Goal: Information Seeking & Learning: Learn about a topic

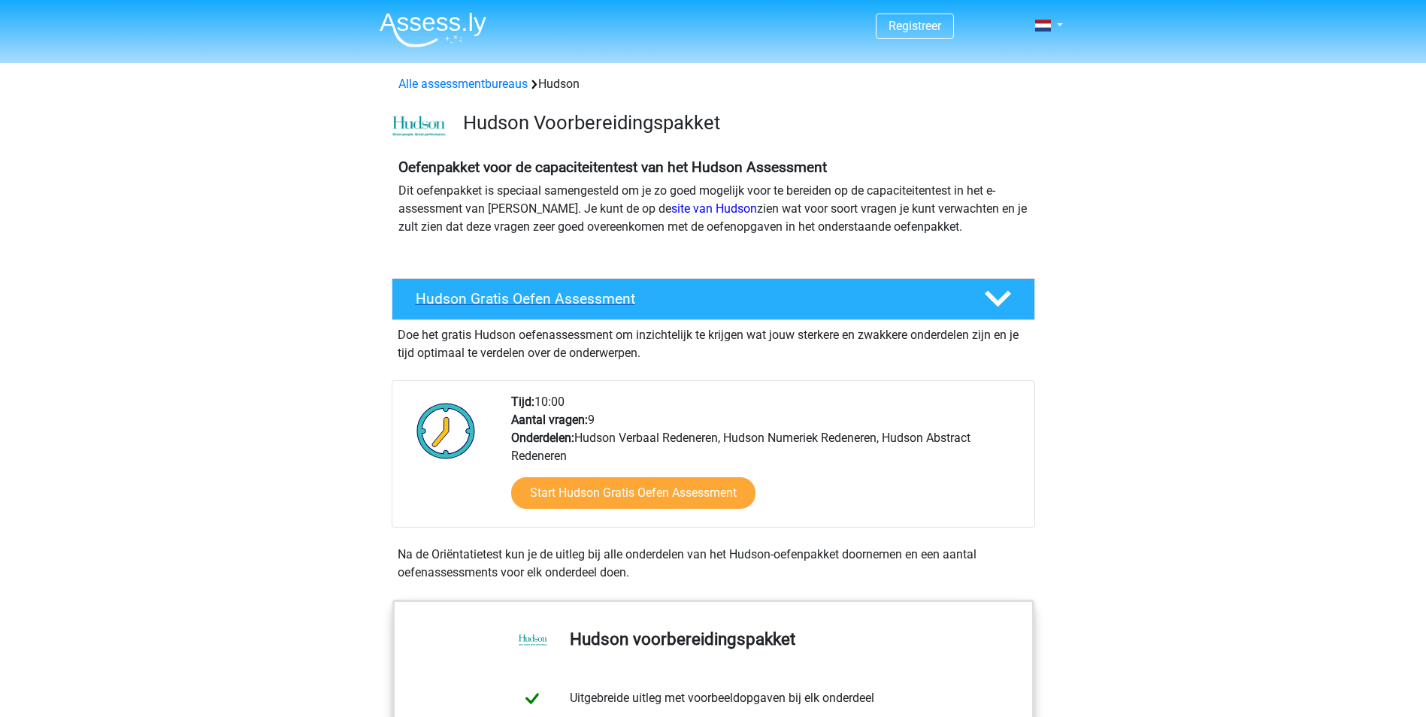
click at [482, 298] on h4 "Hudson Gratis Oefen Assessment" at bounding box center [688, 298] width 544 height 17
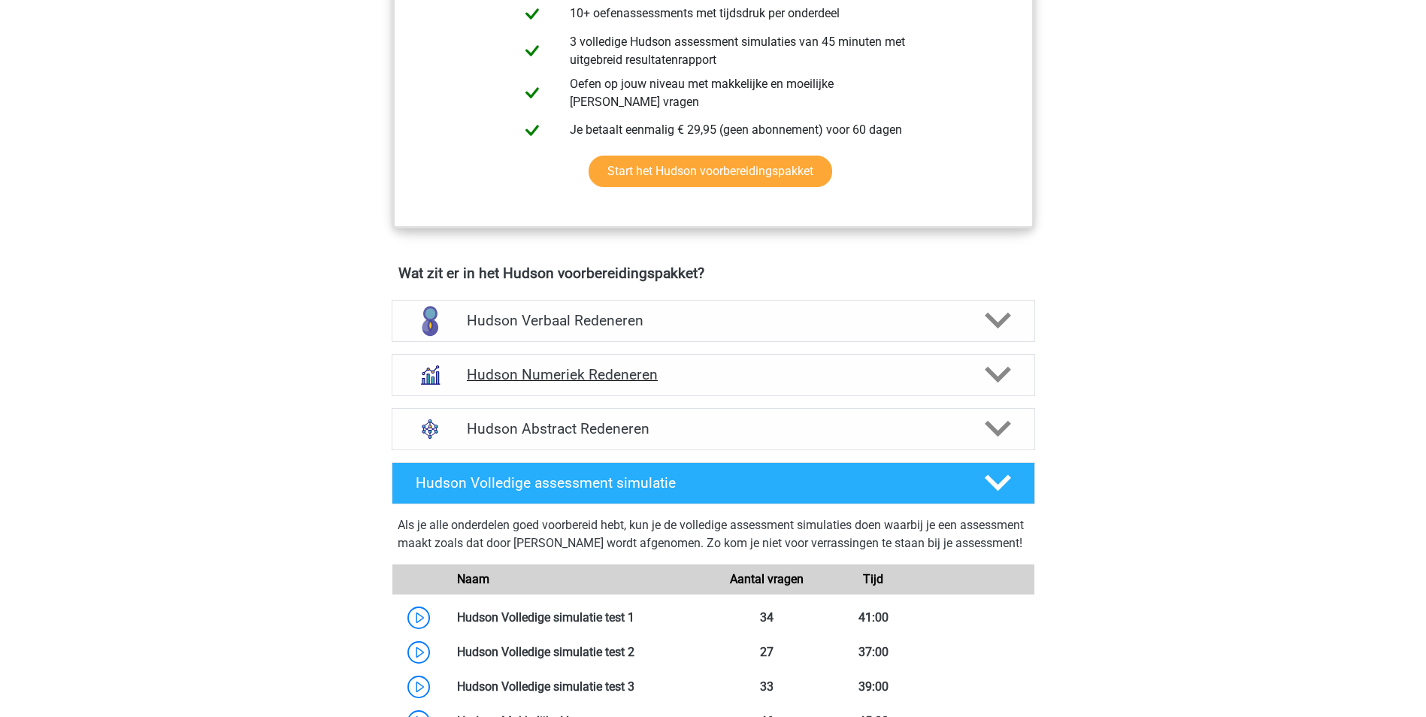
scroll to position [451, 0]
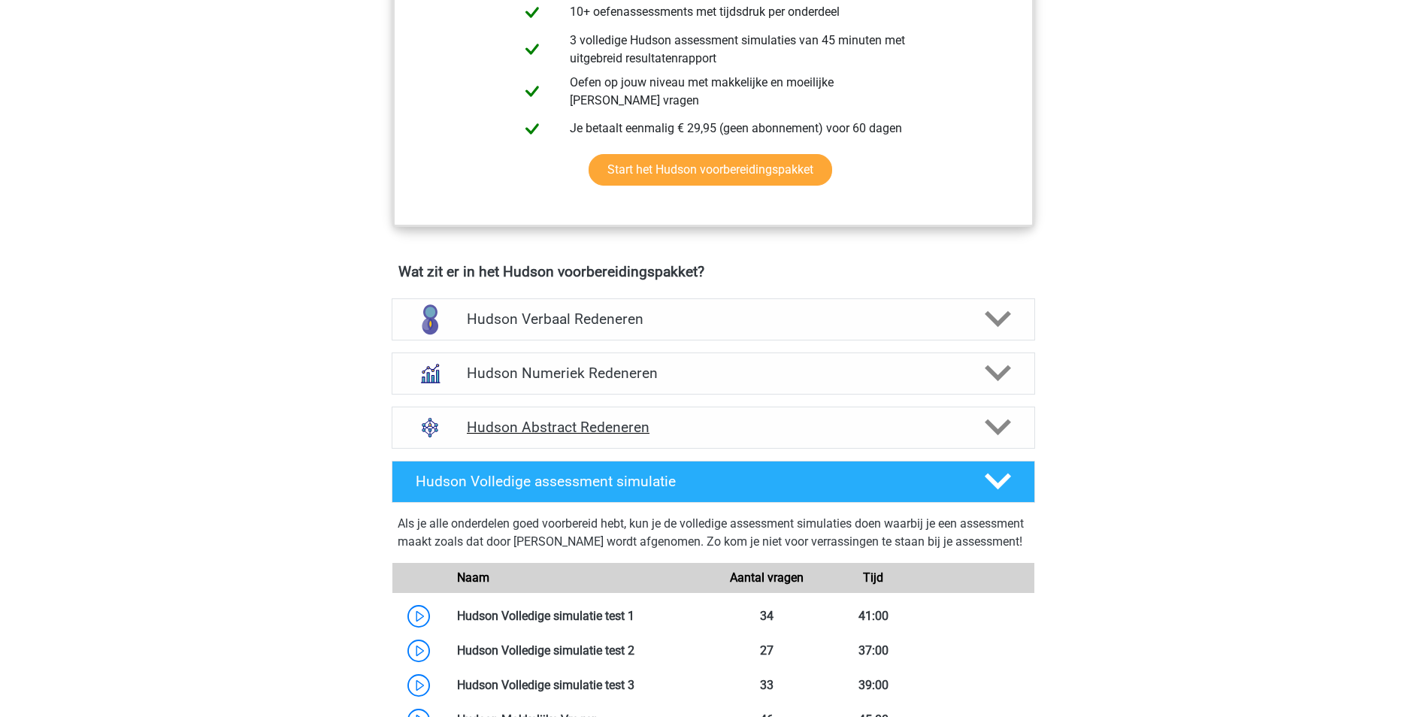
click at [603, 428] on h4 "Hudson Abstract Redeneren" at bounding box center [713, 427] width 492 height 17
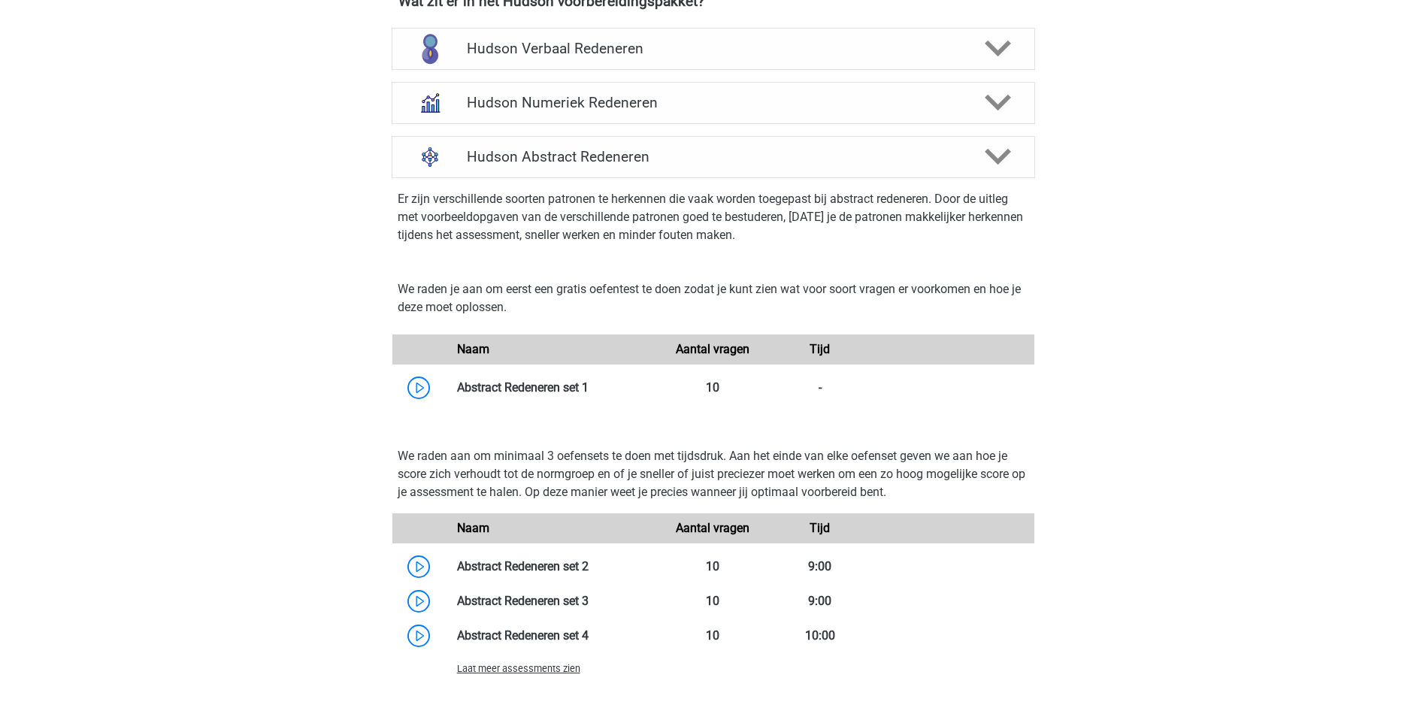
scroll to position [751, 0]
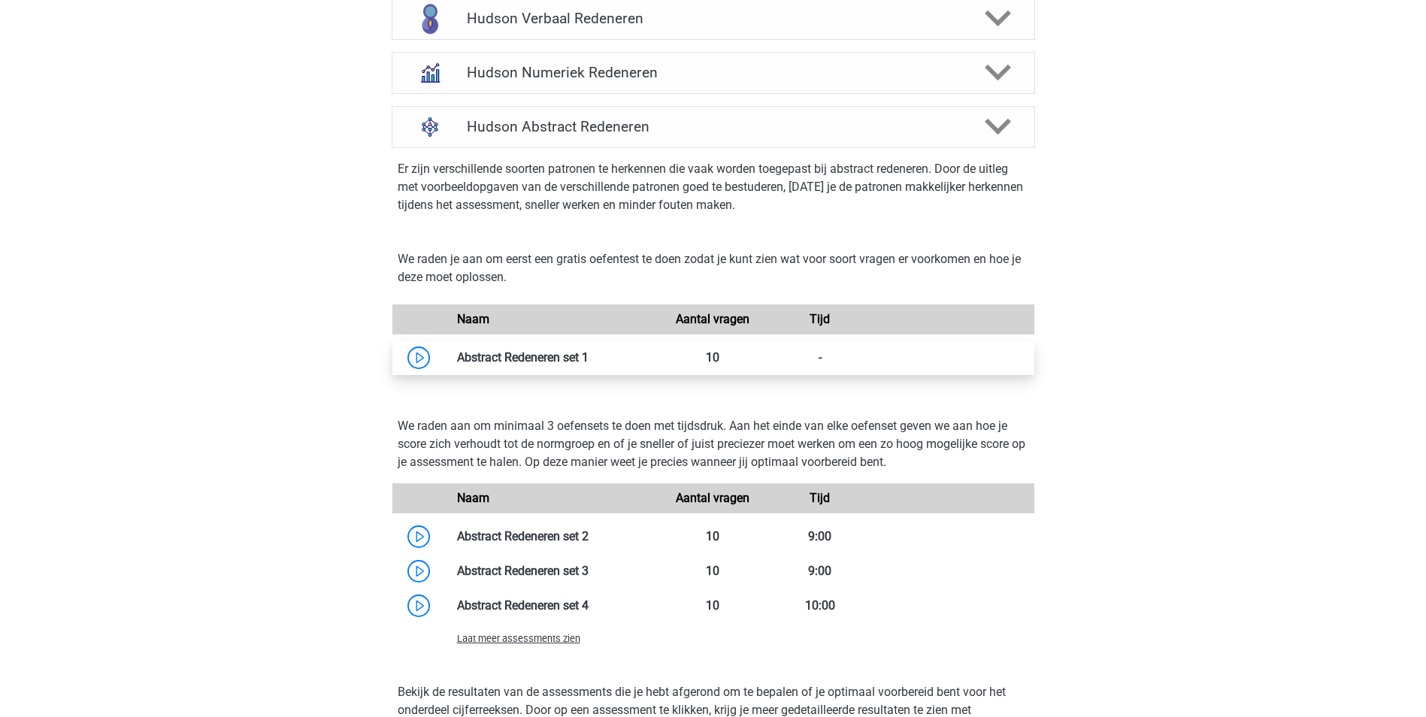
click at [588, 364] on link at bounding box center [588, 357] width 0 height 14
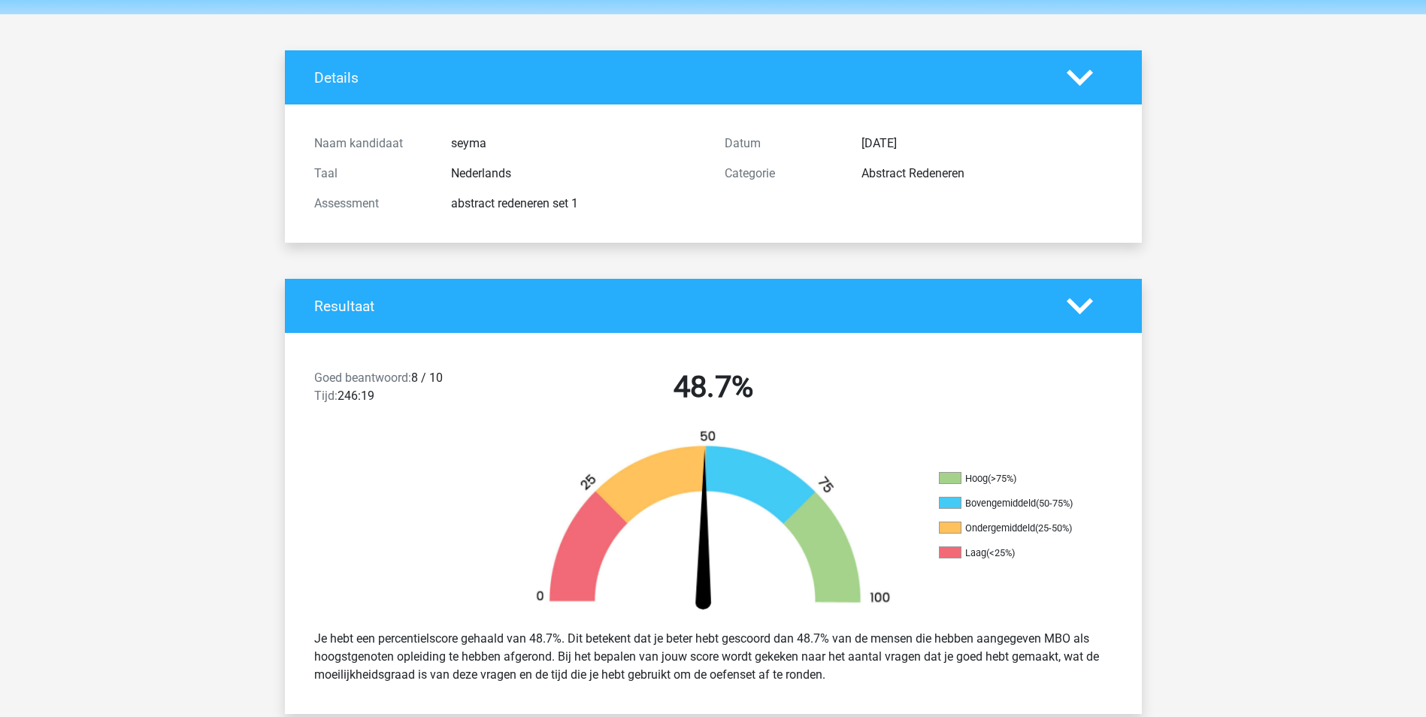
scroll to position [75, 0]
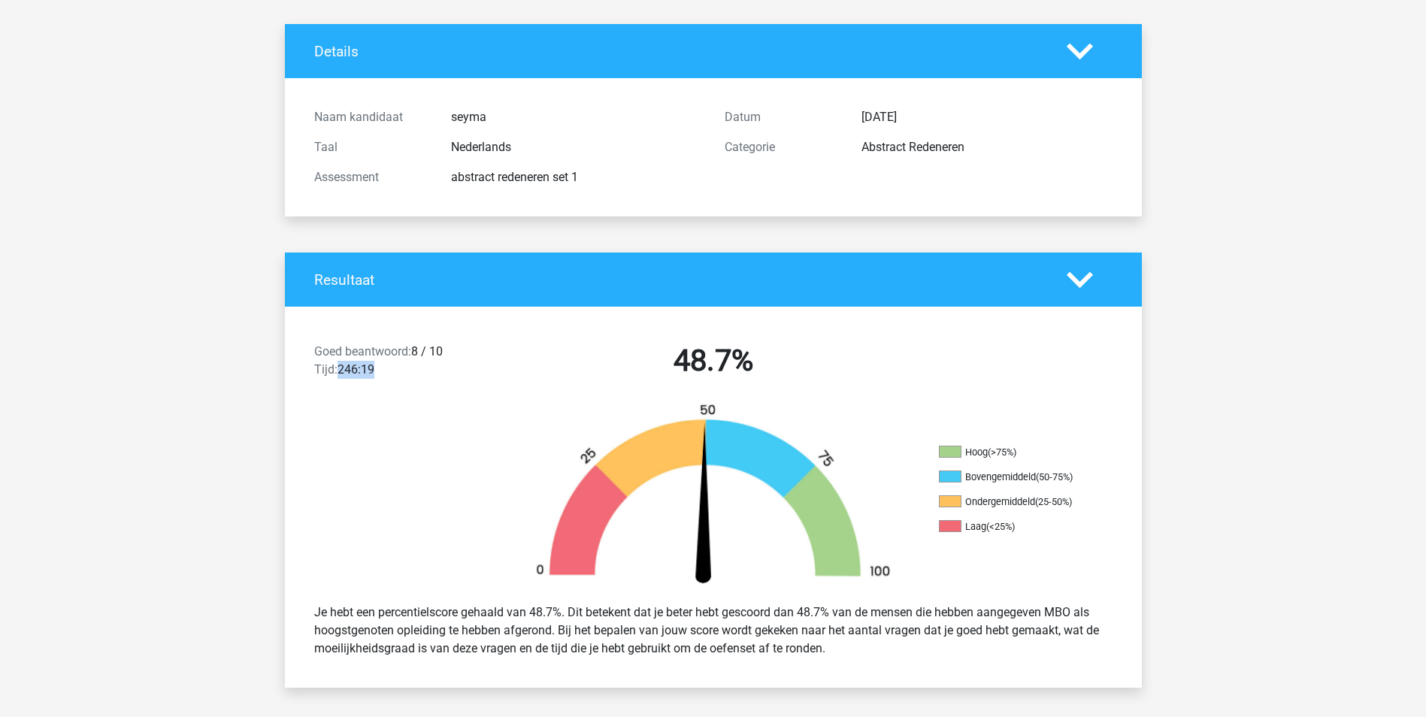
drag, startPoint x: 338, startPoint y: 368, endPoint x: 389, endPoint y: 374, distance: 51.5
click at [389, 374] on div "Goed beantwoord: 8 / 10 Tijd: 246:19" at bounding box center [405, 364] width 205 height 42
drag, startPoint x: 389, startPoint y: 374, endPoint x: 367, endPoint y: 346, distance: 35.3
click at [367, 346] on span "Goed beantwoord:" at bounding box center [362, 351] width 97 height 14
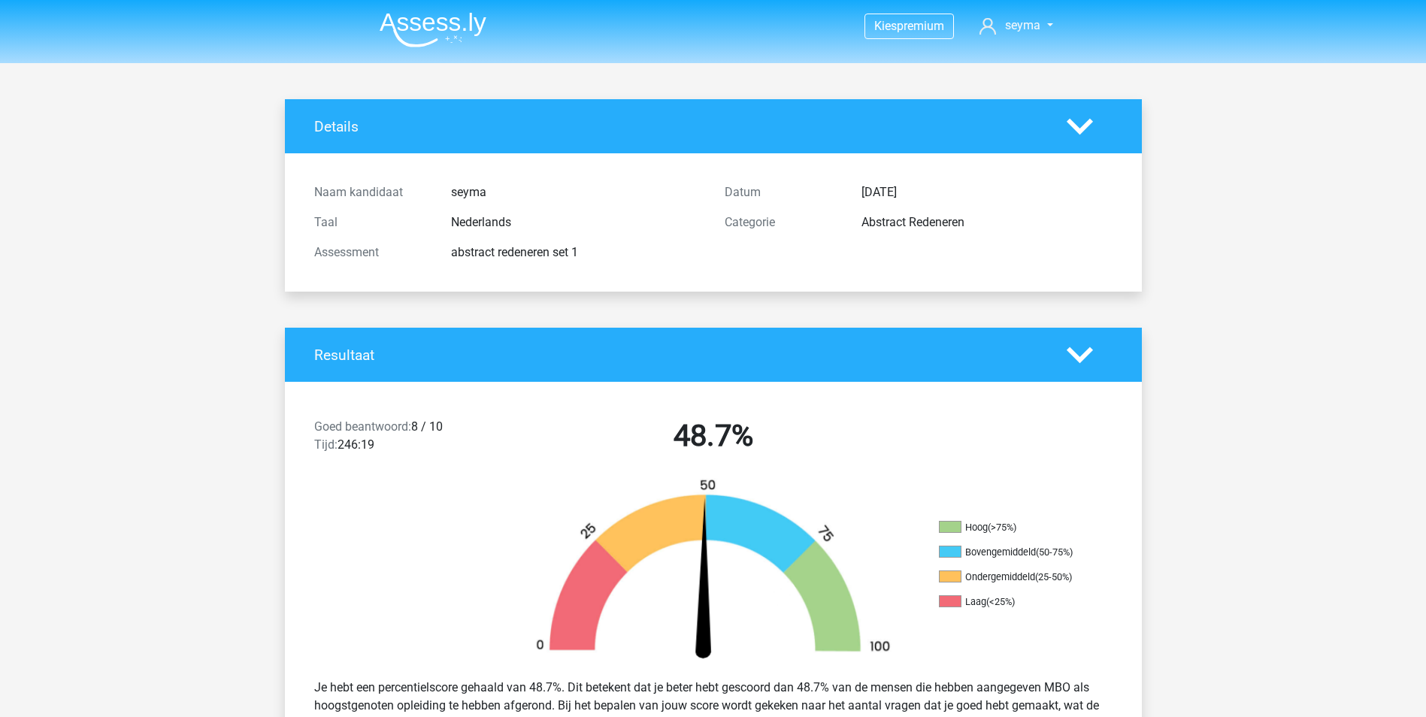
click at [1084, 123] on icon at bounding box center [1079, 126] width 26 height 26
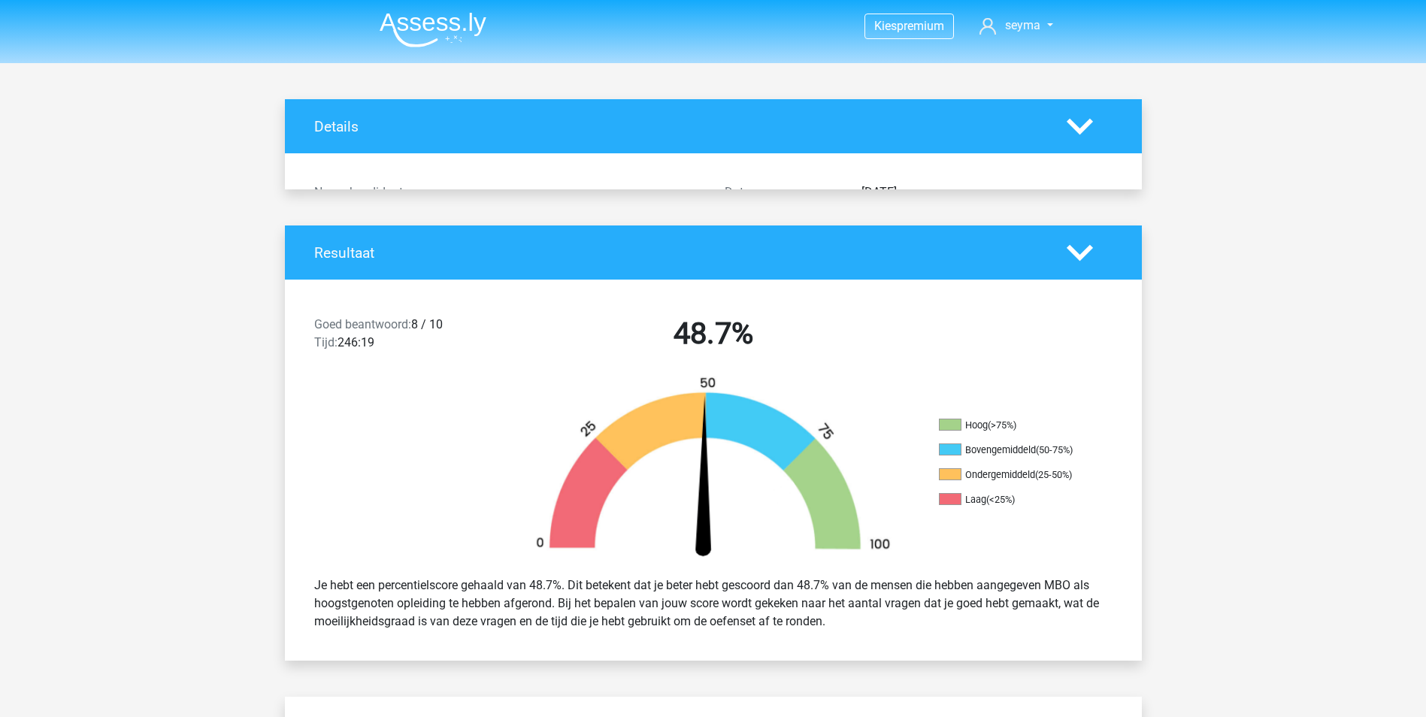
click at [1084, 123] on icon at bounding box center [1079, 126] width 26 height 26
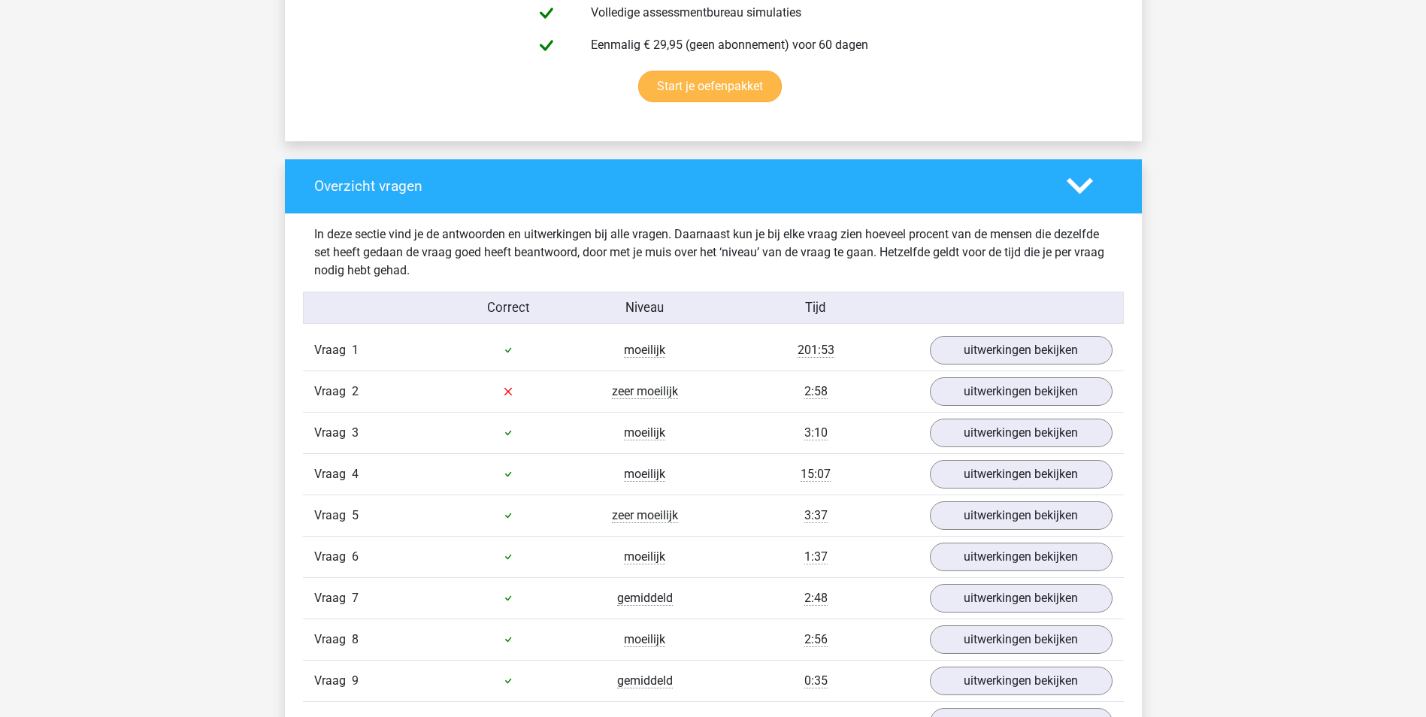
scroll to position [977, 0]
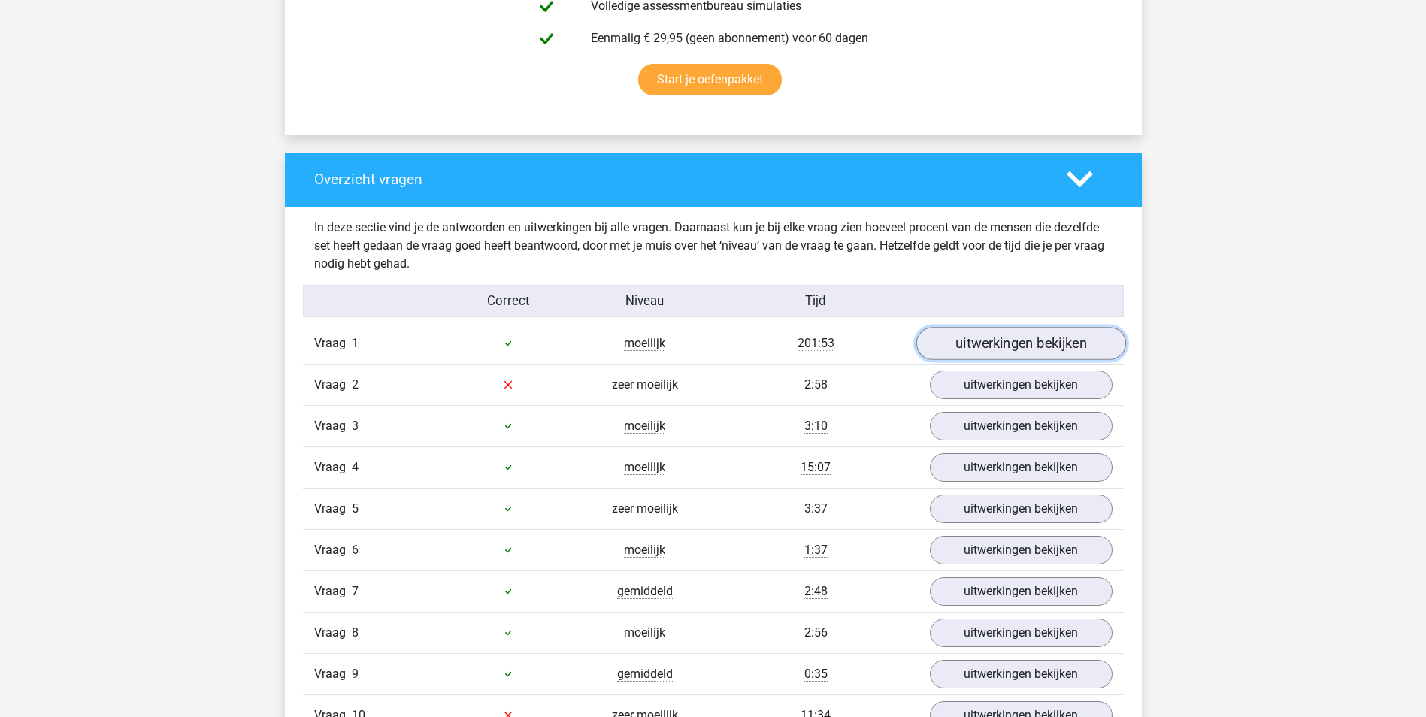
click at [997, 344] on link "uitwerkingen bekijken" at bounding box center [1020, 343] width 210 height 33
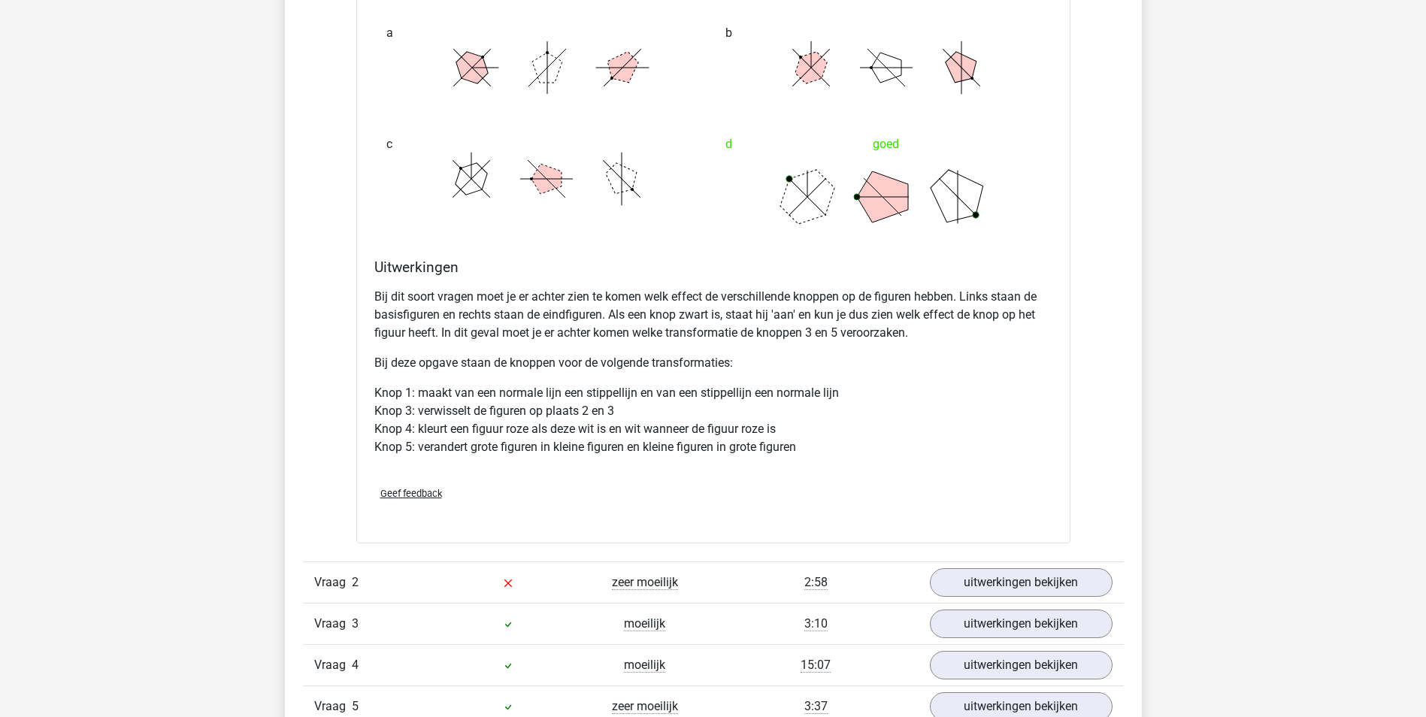
scroll to position [1728, 0]
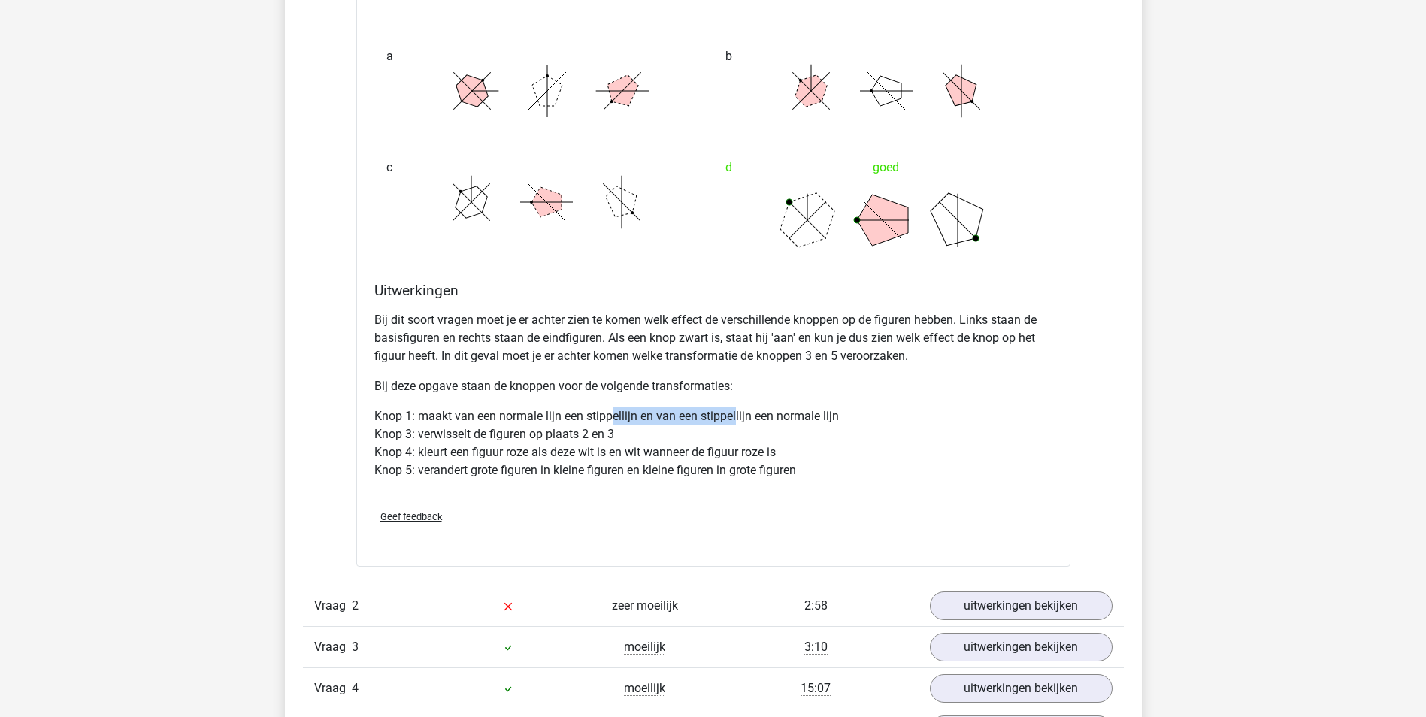
drag, startPoint x: 626, startPoint y: 409, endPoint x: 736, endPoint y: 409, distance: 109.7
click at [736, 409] on p "Knop 1: maakt van een normale lijn een stippellijn en van een stippellijn een n…" at bounding box center [713, 443] width 678 height 72
drag, startPoint x: 516, startPoint y: 452, endPoint x: 791, endPoint y: 451, distance: 275.8
click at [791, 451] on p "Knop 1: maakt van een normale lijn een stippellijn en van een stippellijn een n…" at bounding box center [713, 443] width 678 height 72
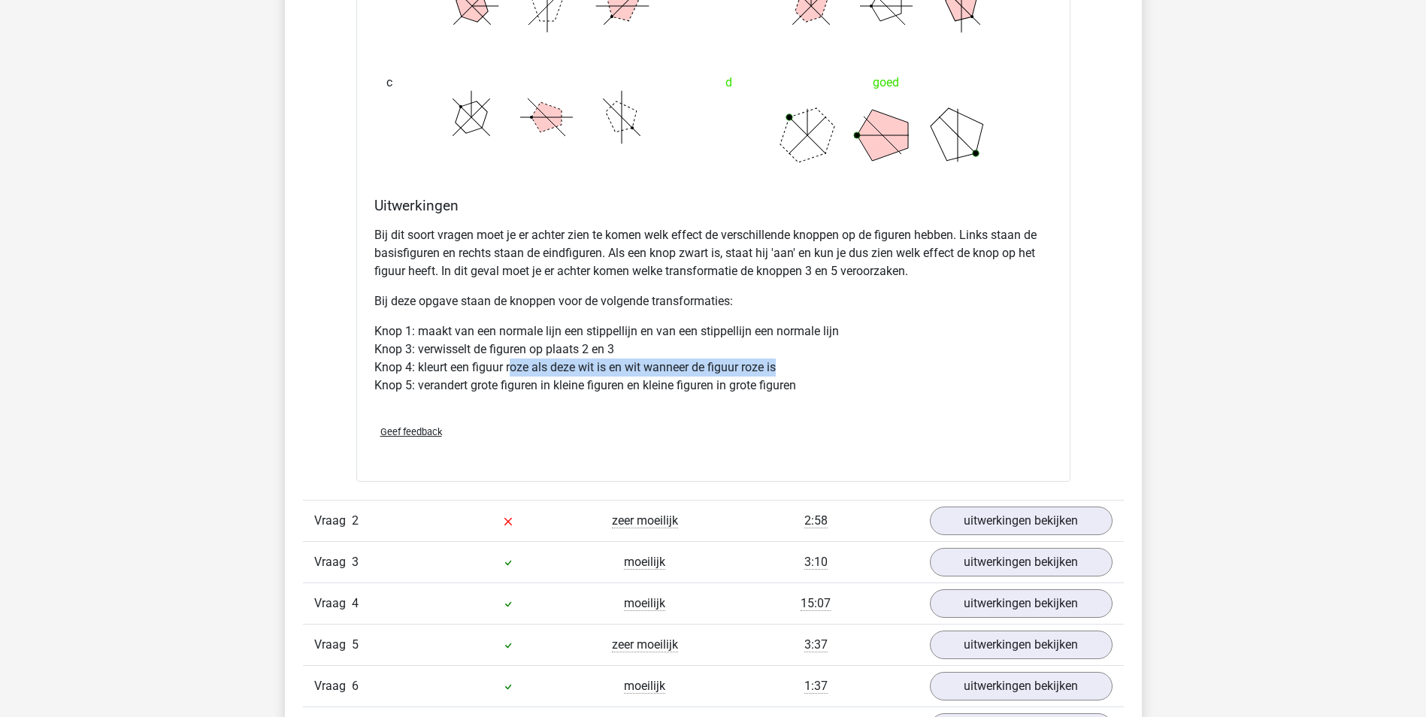
scroll to position [1879, 0]
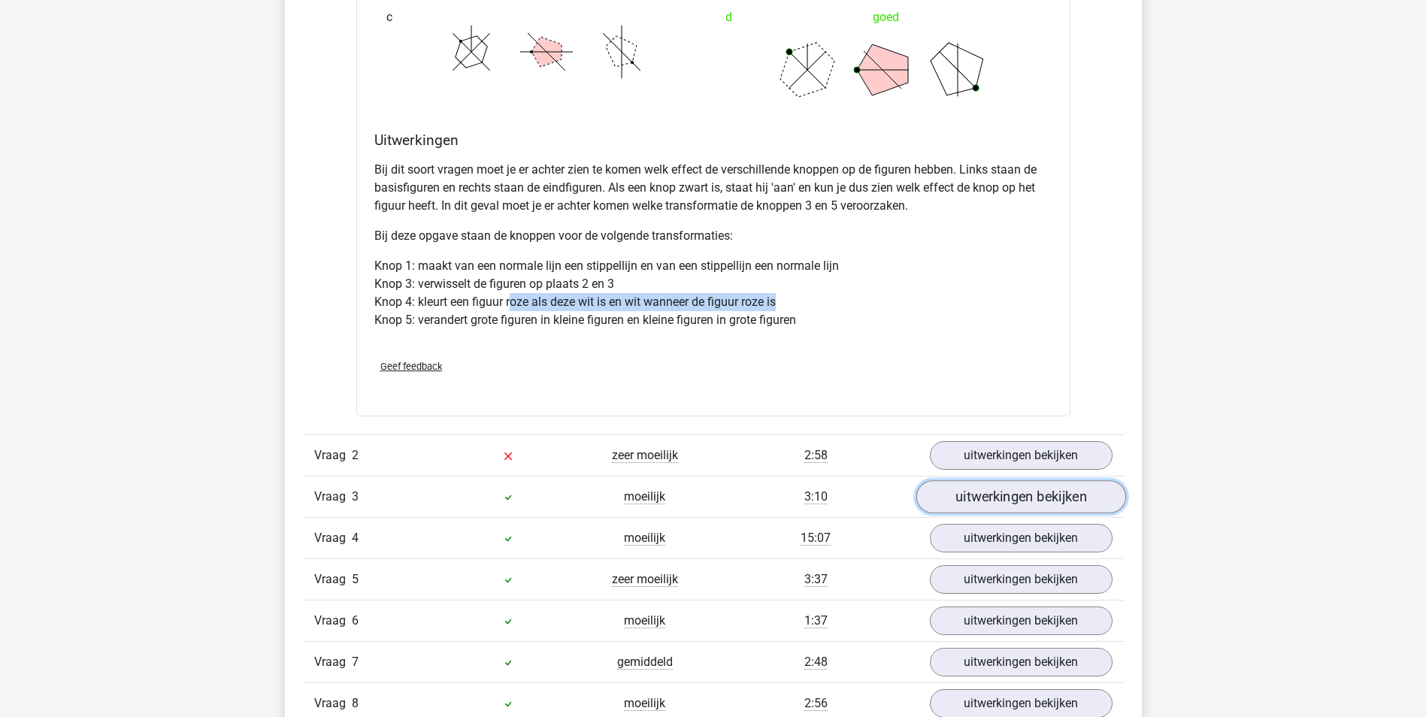
click at [1083, 485] on link "uitwerkingen bekijken" at bounding box center [1020, 496] width 210 height 33
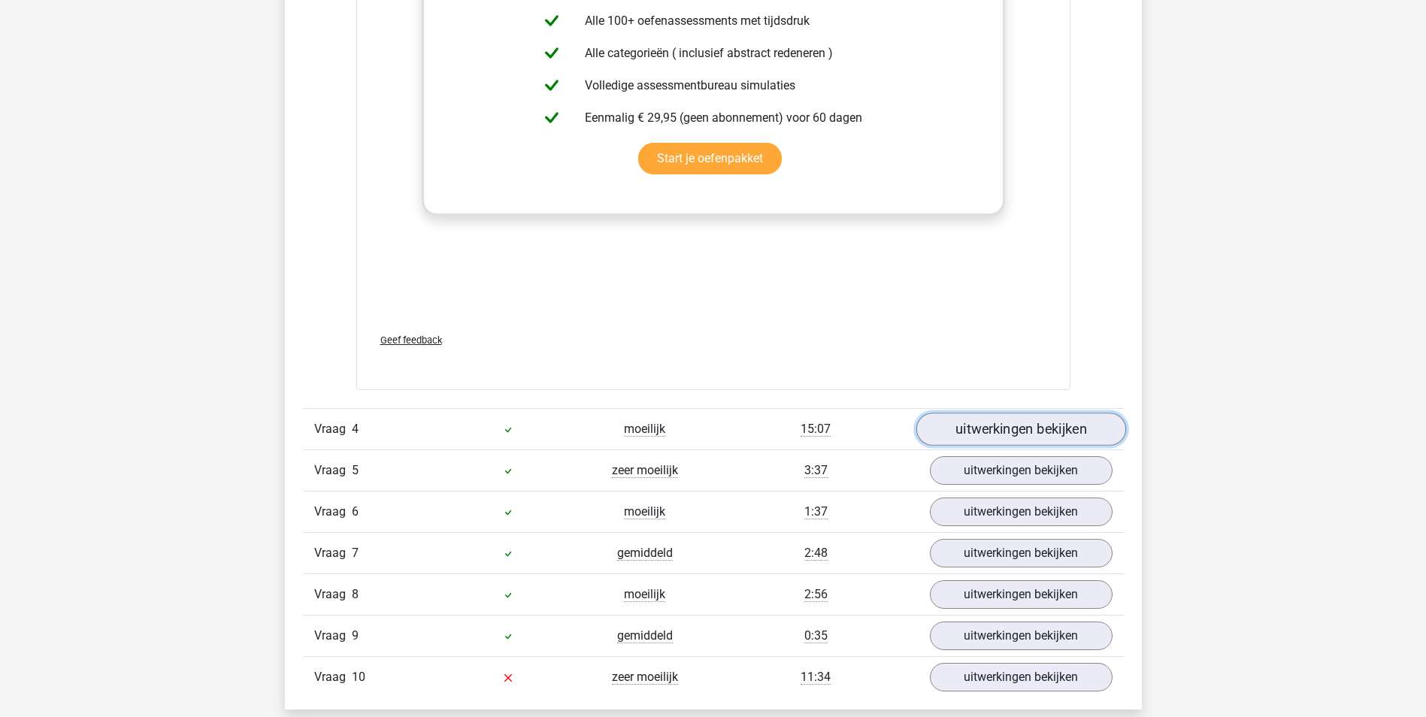
click at [966, 425] on link "uitwerkingen bekijken" at bounding box center [1020, 429] width 210 height 33
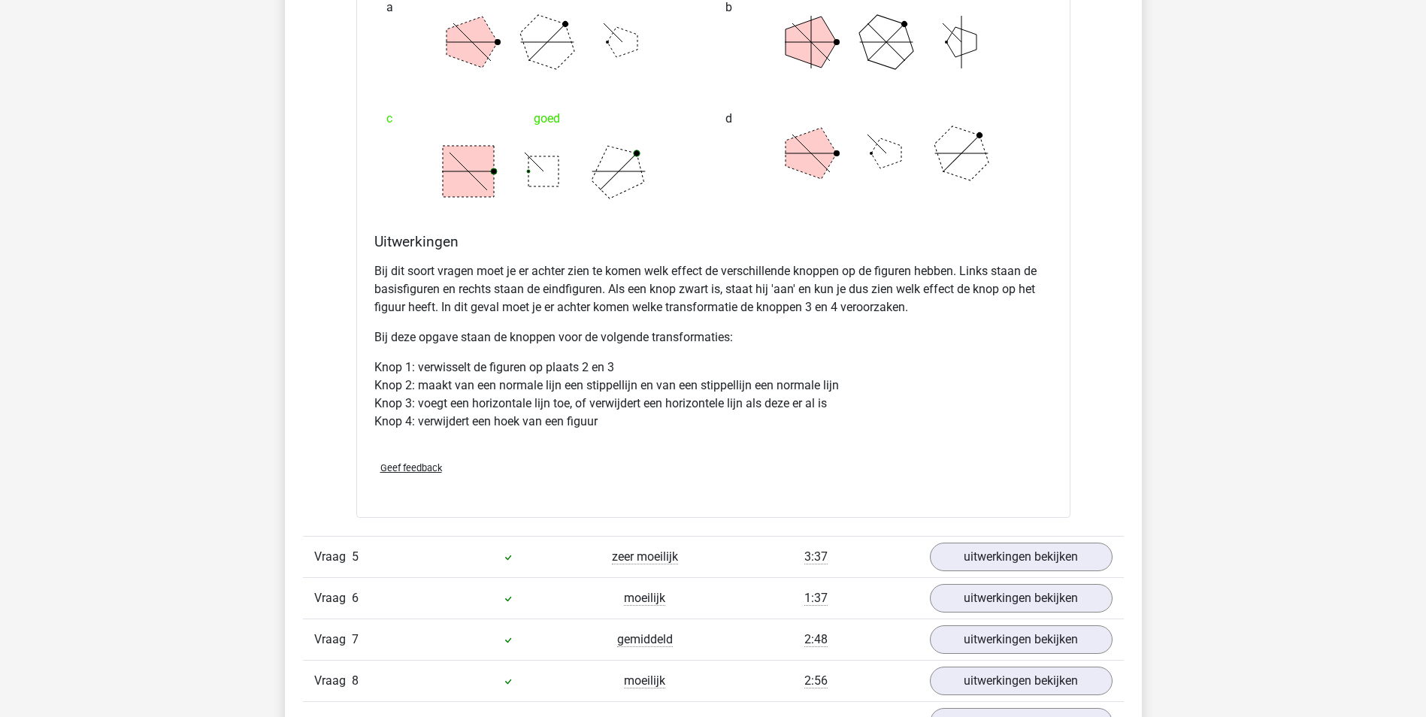
scroll to position [4208, 0]
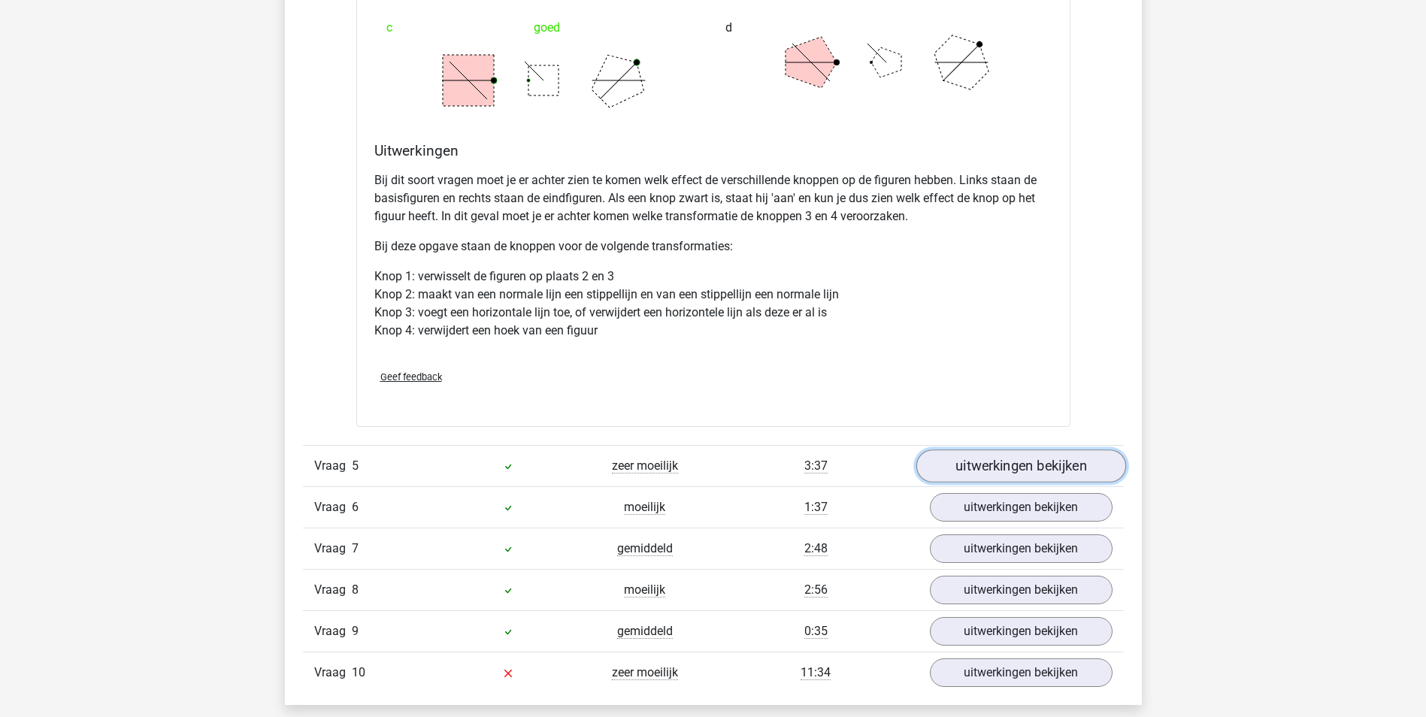
click at [1037, 458] on link "uitwerkingen bekijken" at bounding box center [1020, 465] width 210 height 33
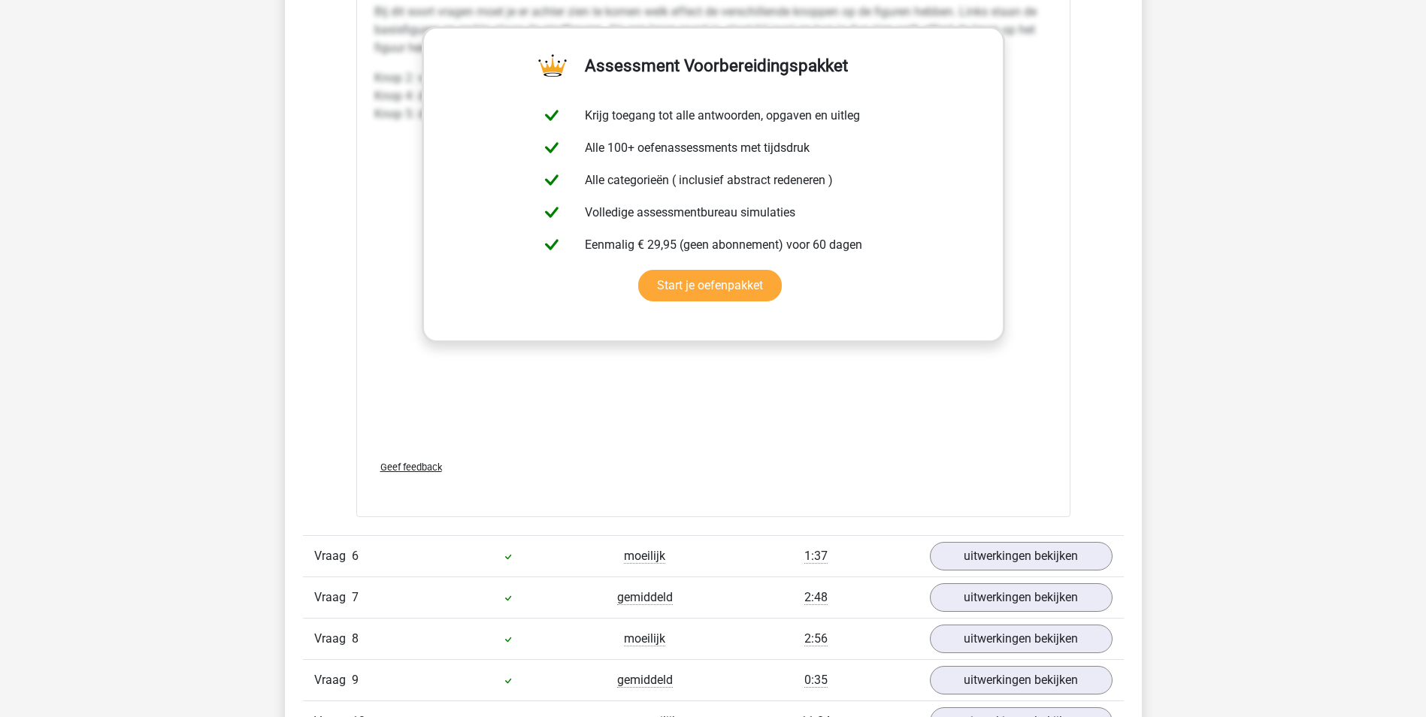
scroll to position [5636, 0]
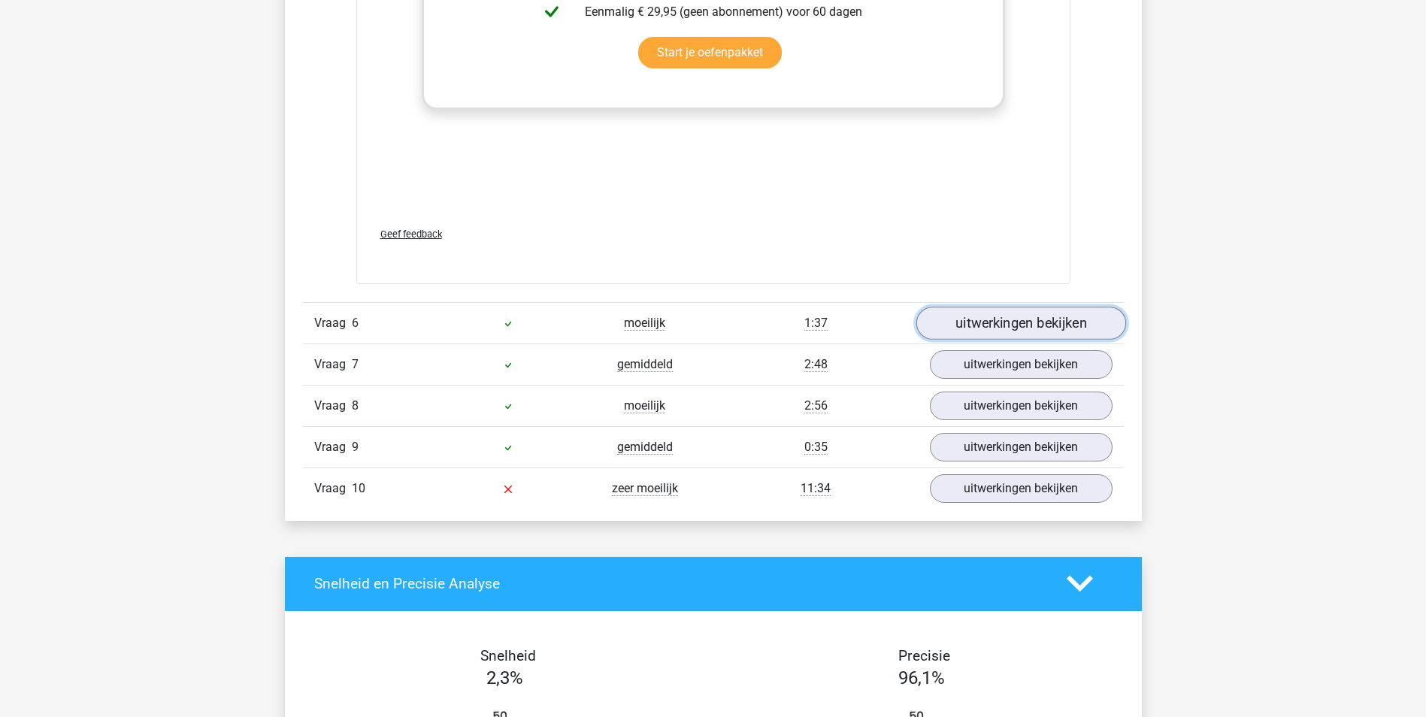
click at [1049, 316] on link "uitwerkingen bekijken" at bounding box center [1020, 323] width 210 height 33
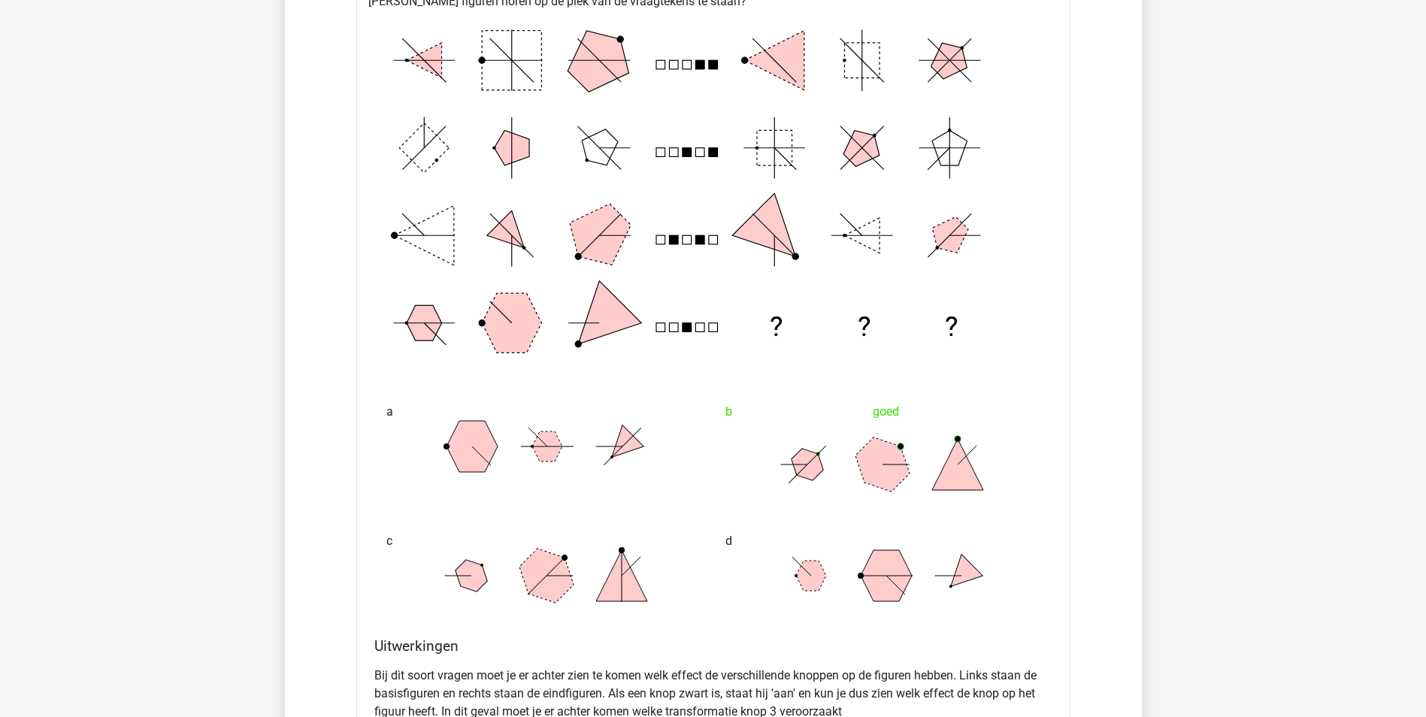
scroll to position [6388, 0]
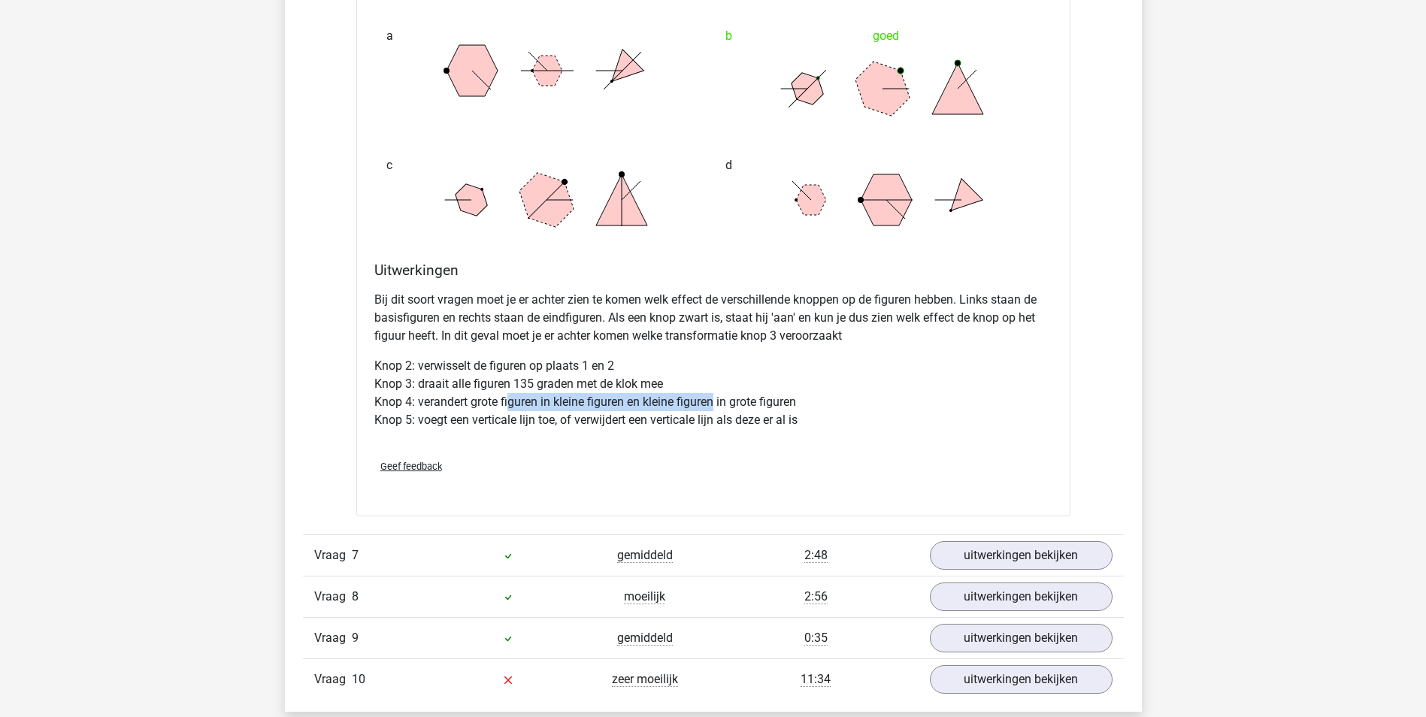
drag, startPoint x: 508, startPoint y: 402, endPoint x: 716, endPoint y: 407, distance: 208.2
click at [716, 407] on p "Knop 2: verwisselt de figuren op plaats 1 en 2 Knop 3: draait alle figuren 135 …" at bounding box center [713, 393] width 678 height 72
drag, startPoint x: 476, startPoint y: 385, endPoint x: 587, endPoint y: 389, distance: 110.5
click at [587, 389] on p "Knop 2: verwisselt de figuren op plaats 1 en 2 Knop 3: draait alle figuren 135 …" at bounding box center [713, 393] width 678 height 72
drag, startPoint x: 587, startPoint y: 389, endPoint x: 719, endPoint y: 385, distance: 132.3
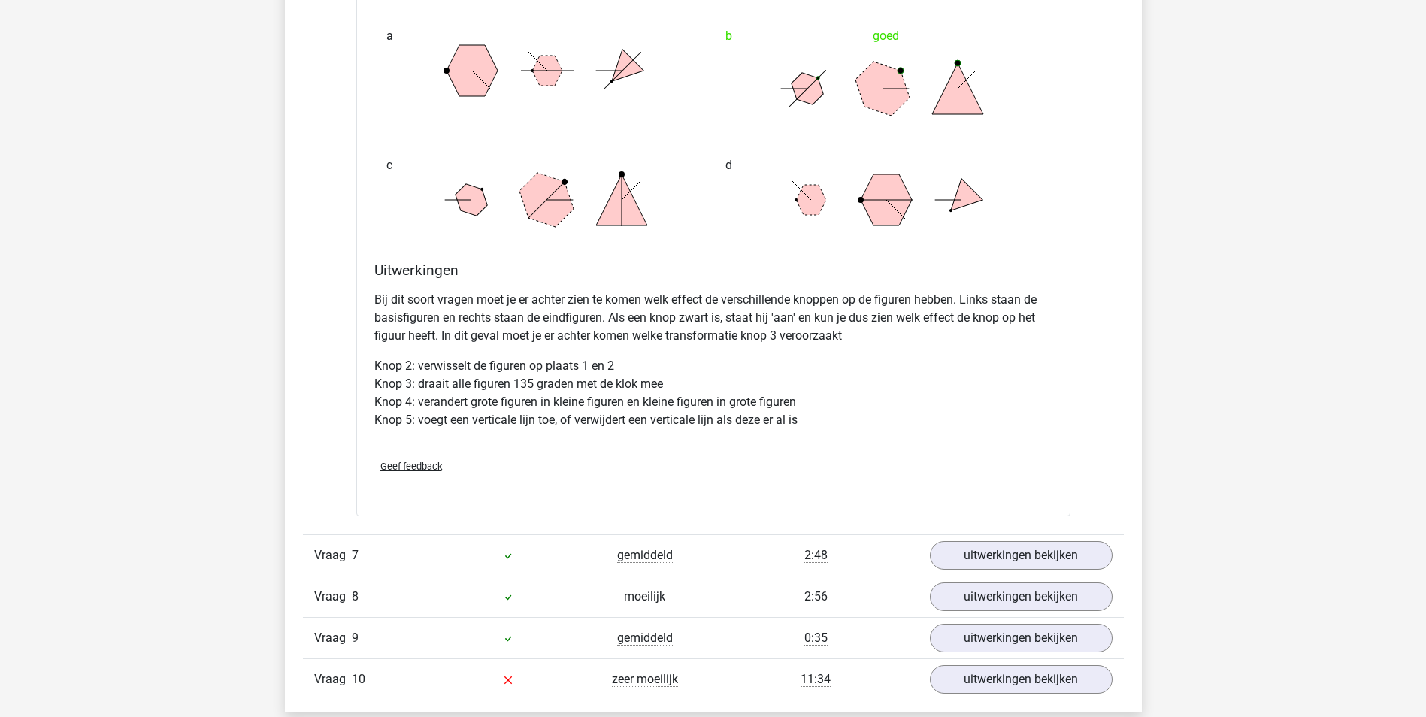
click at [719, 385] on p "Knop 2: verwisselt de figuren op plaats 1 en 2 Knop 3: draait alle figuren 135 …" at bounding box center [713, 393] width 678 height 72
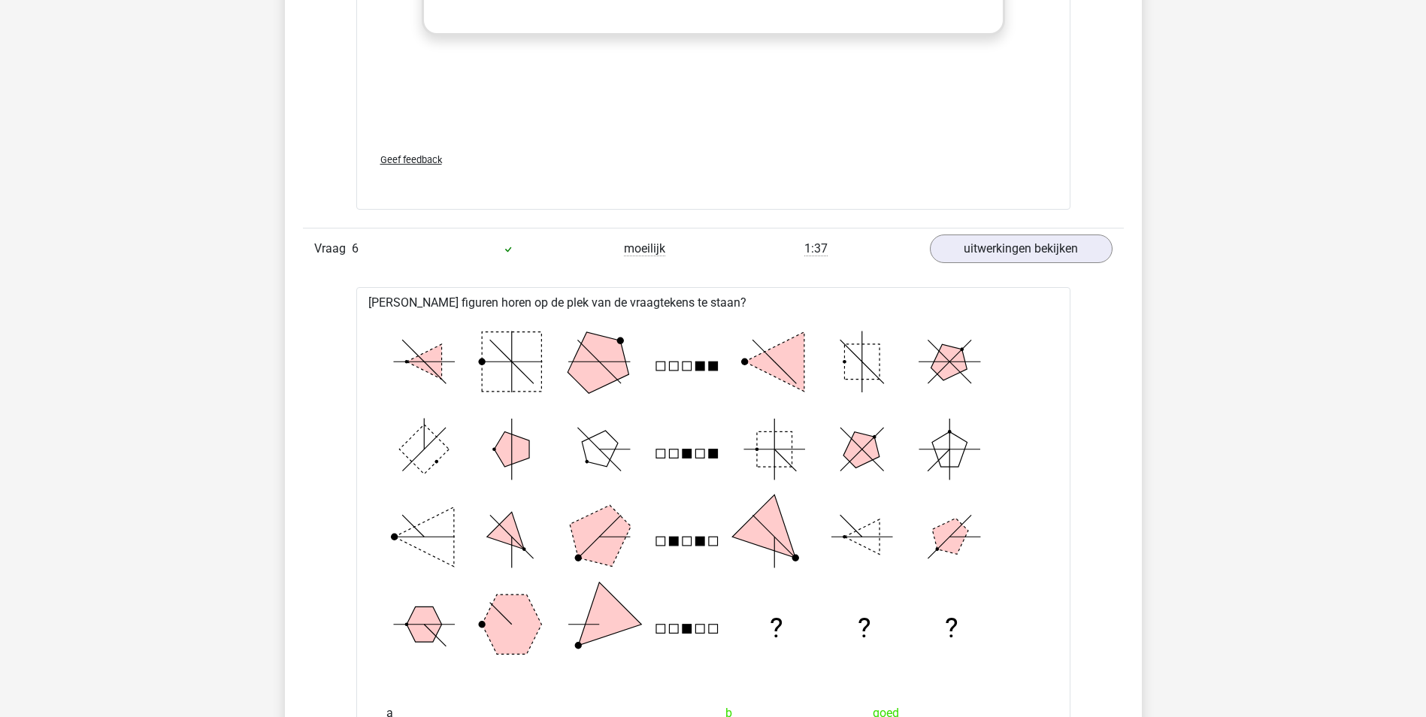
scroll to position [5711, 0]
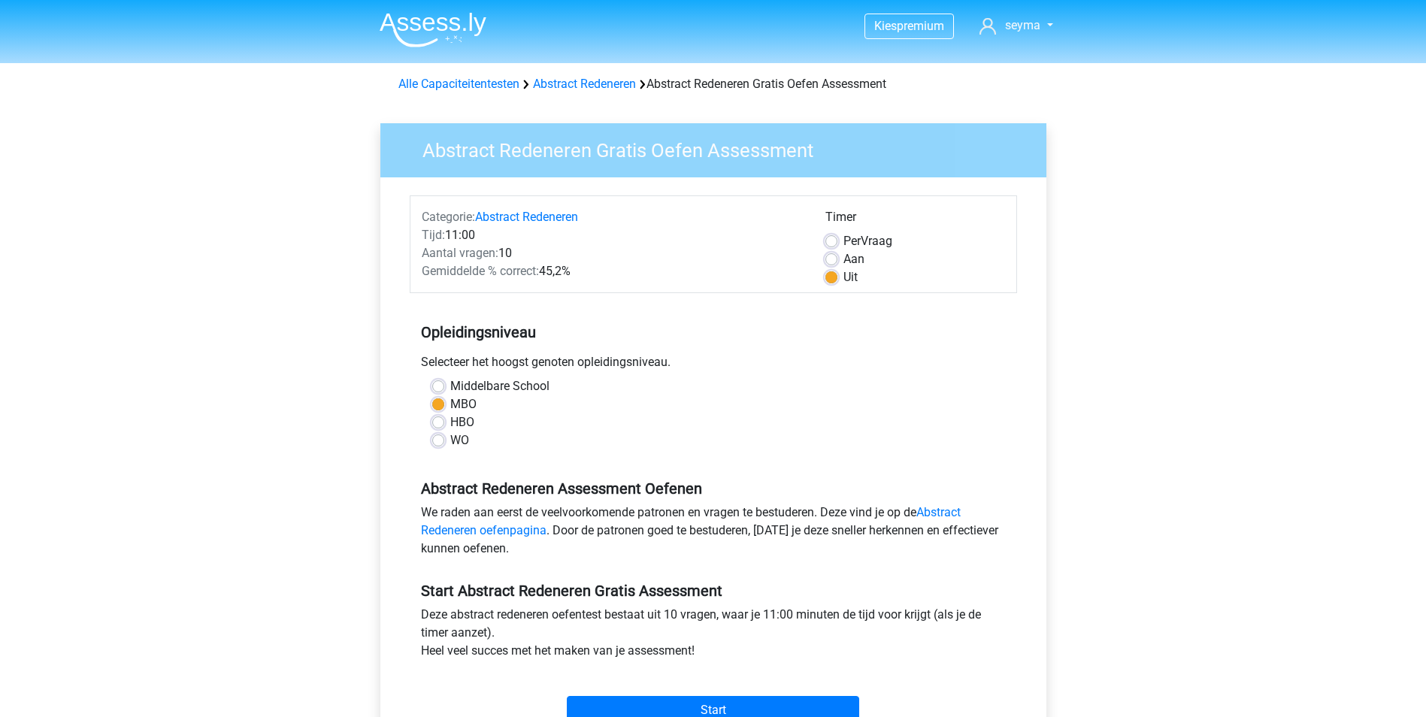
click at [497, 389] on label "Middelbare School" at bounding box center [499, 386] width 99 height 18
click at [444, 389] on input "Middelbare School" at bounding box center [438, 384] width 12 height 15
radio input "true"
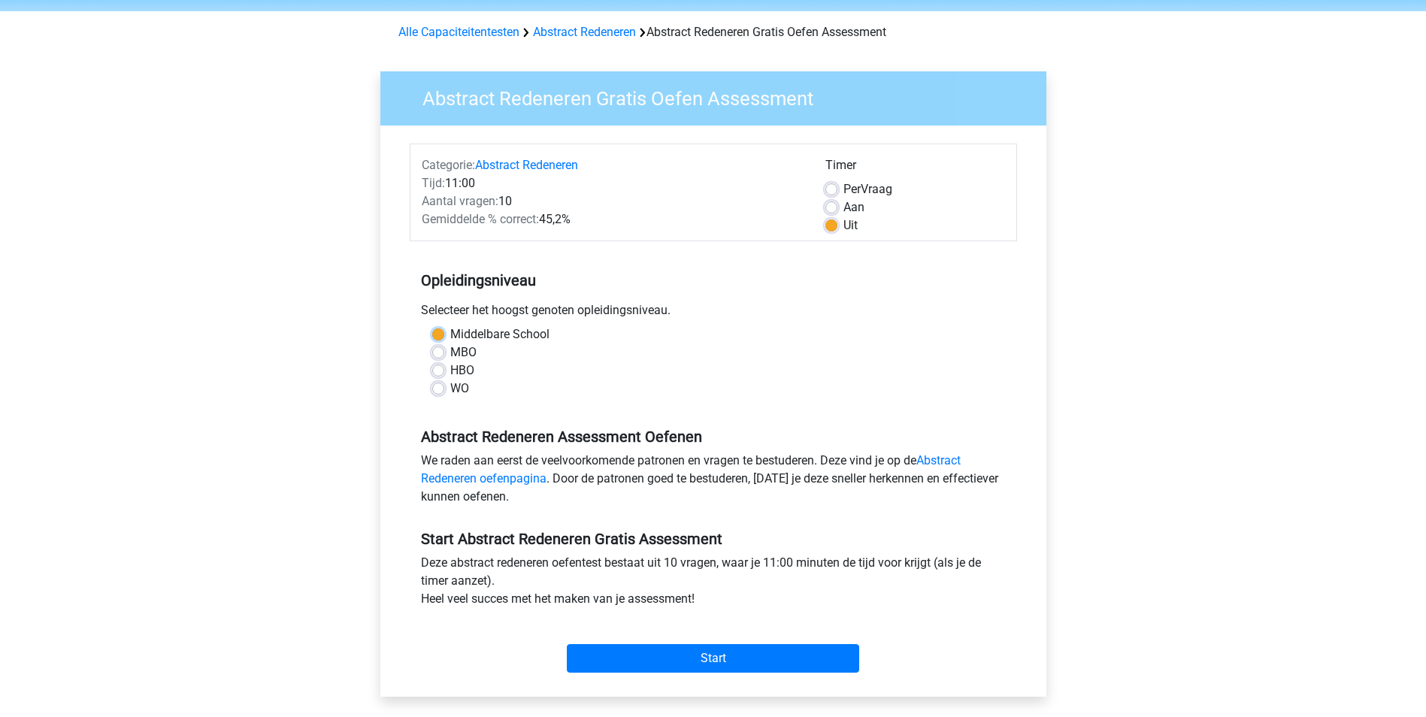
scroll to position [75, 0]
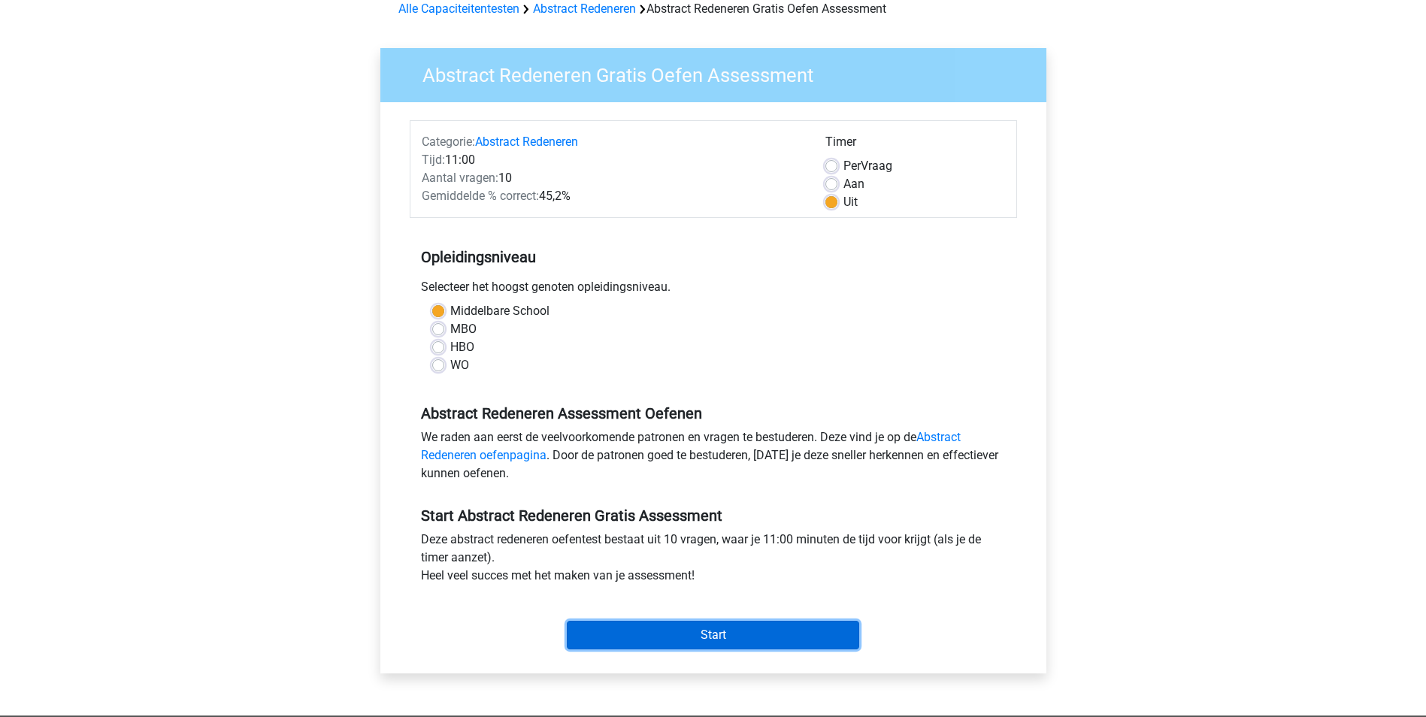
drag, startPoint x: 687, startPoint y: 637, endPoint x: 684, endPoint y: 504, distance: 133.0
click at [684, 504] on div "Start Abstract Redeneren Gratis Assessment Deze abstract redeneren oefentest be…" at bounding box center [713, 571] width 607 height 167
